Goal: Task Accomplishment & Management: Complete application form

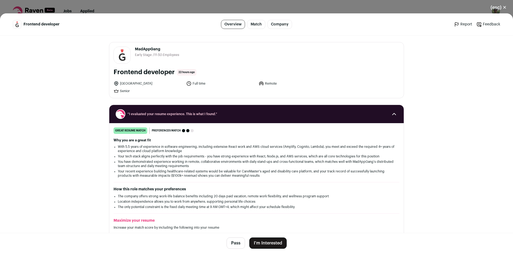
click at [146, 49] on span "MadAppGang" at bounding box center [157, 49] width 44 height 5
copy span "MadAppGang"
click at [272, 242] on button "I'm Interested" at bounding box center [267, 242] width 37 height 11
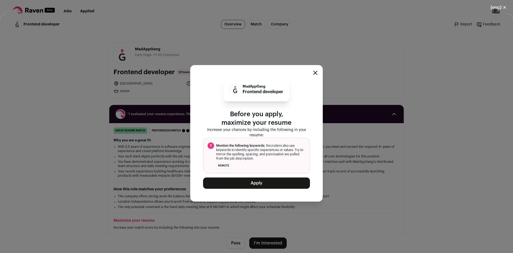
click at [260, 182] on button "Apply" at bounding box center [256, 182] width 107 height 11
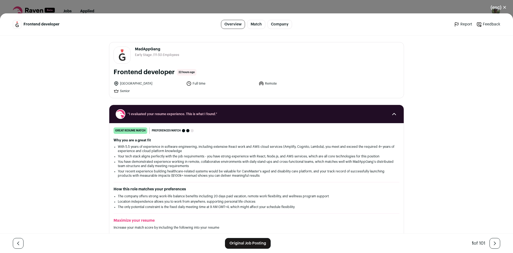
click at [504, 7] on button "(esc) ✕" at bounding box center [498, 8] width 29 height 12
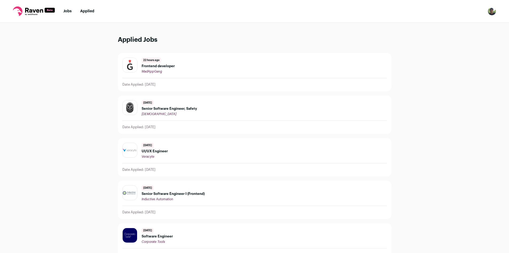
drag, startPoint x: 69, startPoint y: 11, endPoint x: 80, endPoint y: 11, distance: 11.8
click at [69, 11] on link "Jobs" at bounding box center [67, 11] width 8 height 4
